Goal: Task Accomplishment & Management: Manage account settings

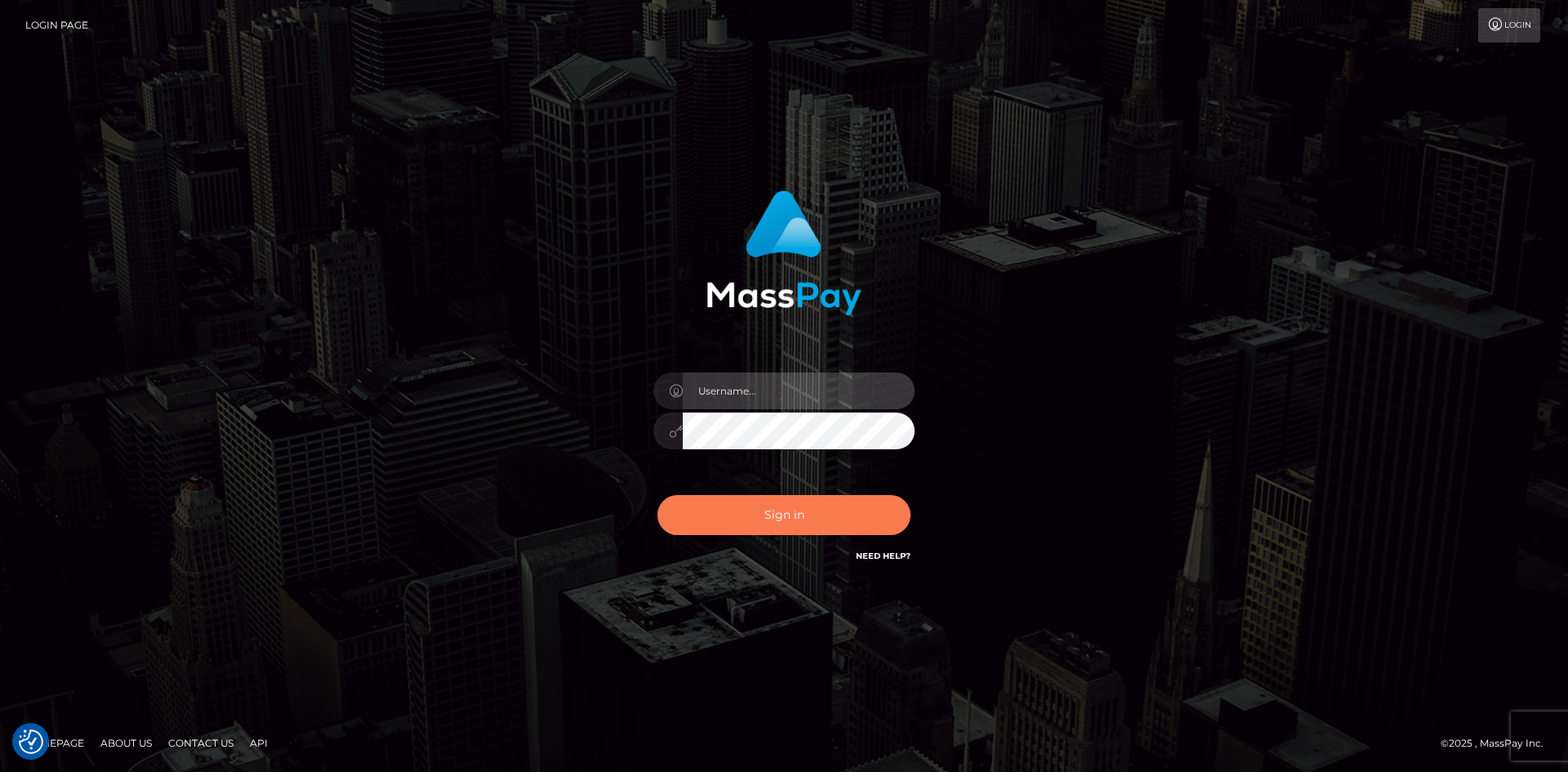
type input "hello.feetfinder"
click at [778, 510] on button "Sign in" at bounding box center [783, 515] width 253 height 40
type input "hello.feetfinder"
click at [774, 505] on button "Sign in" at bounding box center [783, 515] width 253 height 40
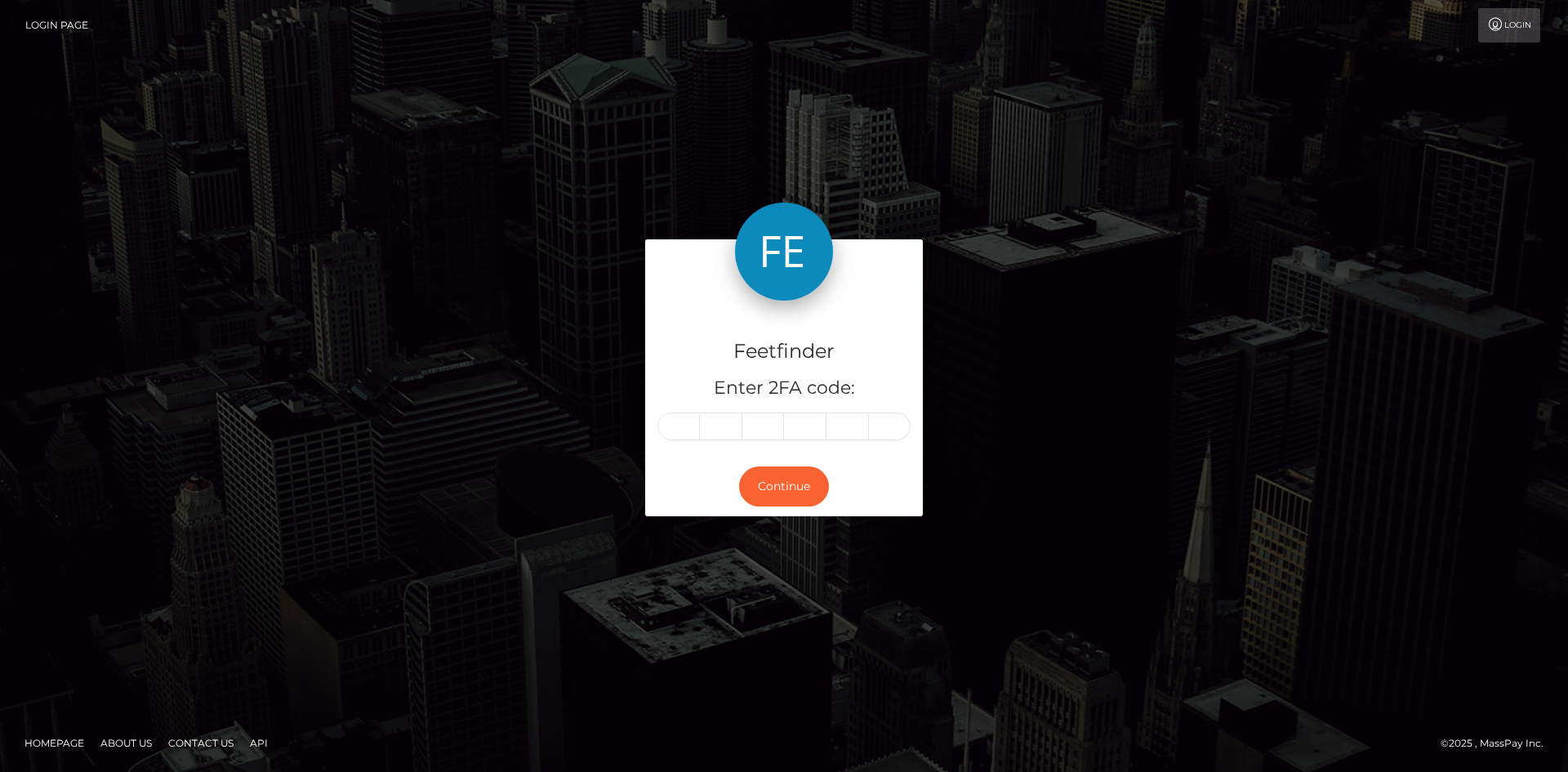
click at [1004, 570] on div "Feetfinder Enter 2FA code: Continue" at bounding box center [784, 385] width 1568 height 538
